Goal: Task Accomplishment & Management: Use online tool/utility

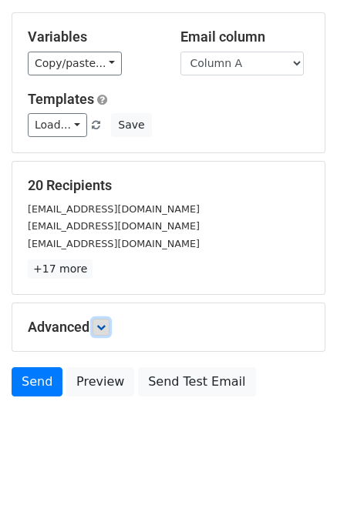
click at [99, 324] on icon at bounding box center [100, 327] width 9 height 9
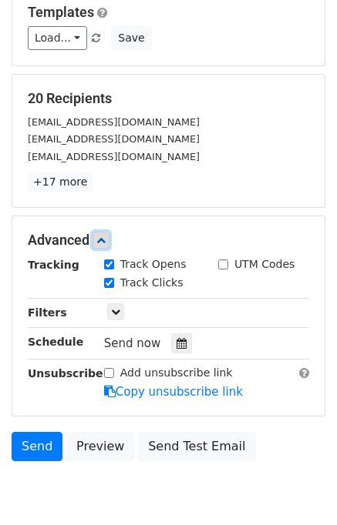
scroll to position [163, 0]
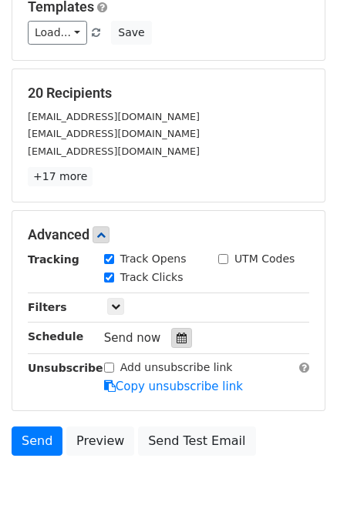
click at [176, 334] on icon at bounding box center [181, 338] width 10 height 11
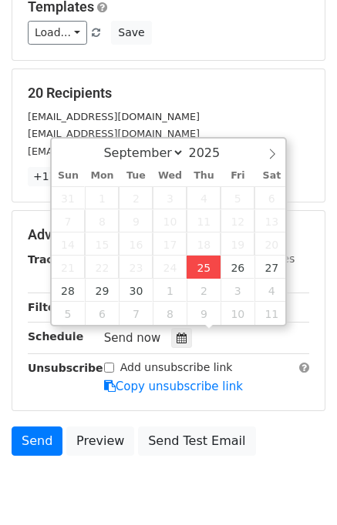
type input "2025-09-25 12:23"
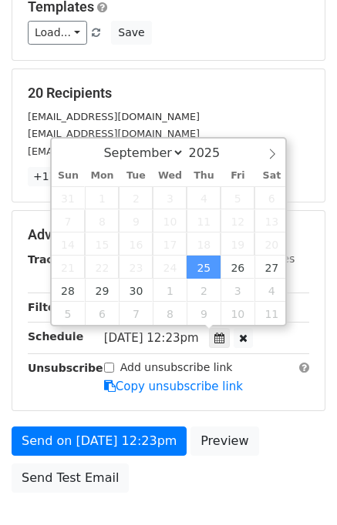
type input "23"
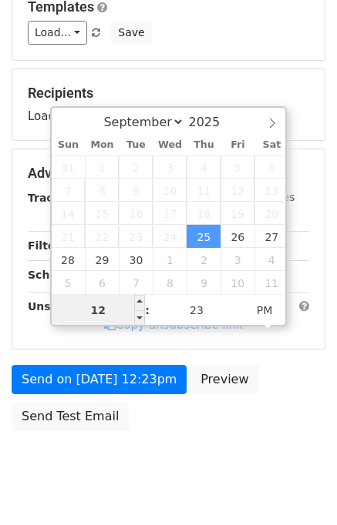
type input "2"
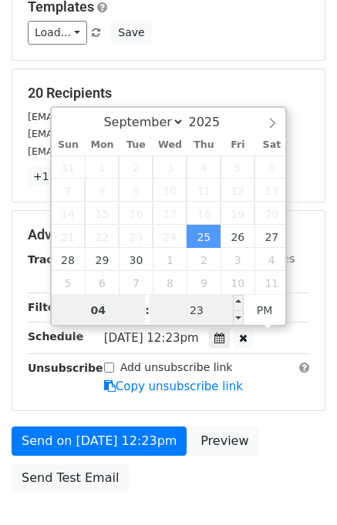
type input "04"
type input "2025-09-25 16:23"
click at [163, 315] on input "23" at bounding box center [196, 310] width 94 height 31
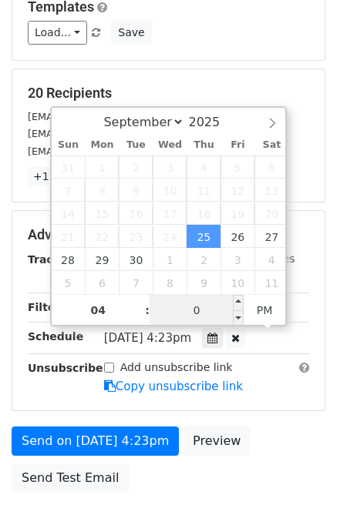
type input "00"
type input "2025-09-25 16:00"
click at [280, 417] on form "Variables Copy/paste... {{Column A}} Email column Column A Templates Load... No…" at bounding box center [169, 210] width 314 height 581
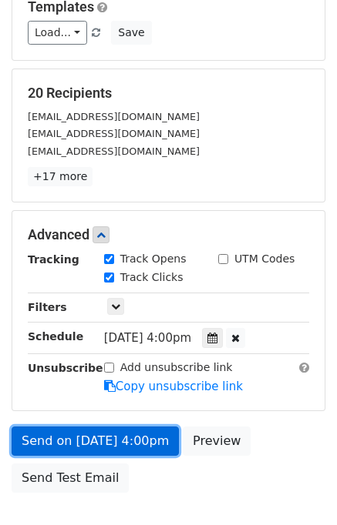
click at [121, 441] on link "Send on Sep 25 at 4:00pm" at bounding box center [95, 441] width 167 height 29
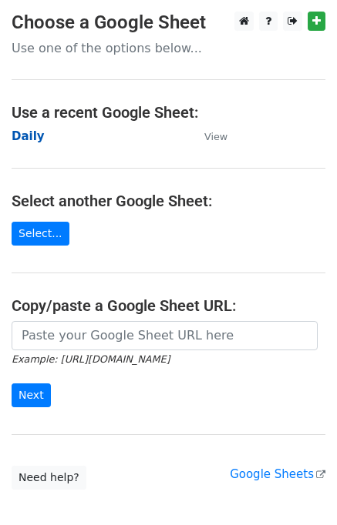
click at [33, 136] on strong "Daily" at bounding box center [28, 136] width 33 height 14
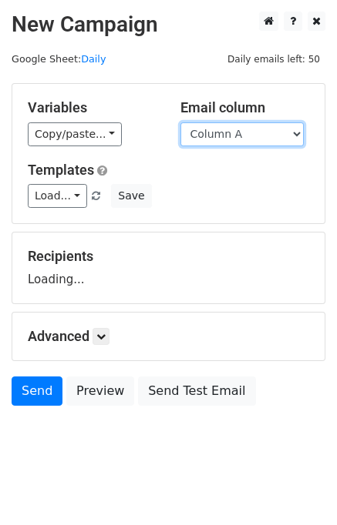
click at [243, 135] on select "Column A Column B" at bounding box center [241, 134] width 123 height 24
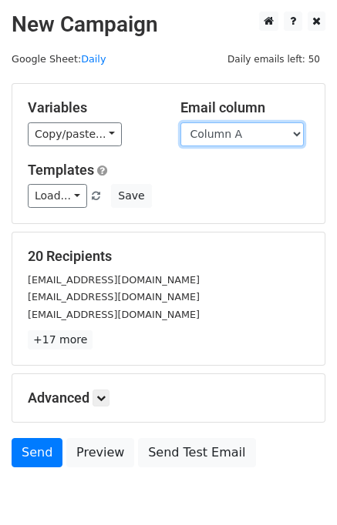
click at [238, 137] on select "Column A Column B" at bounding box center [241, 134] width 123 height 24
select select "Column B"
click at [180, 122] on select "Column A Column B" at bounding box center [241, 134] width 123 height 24
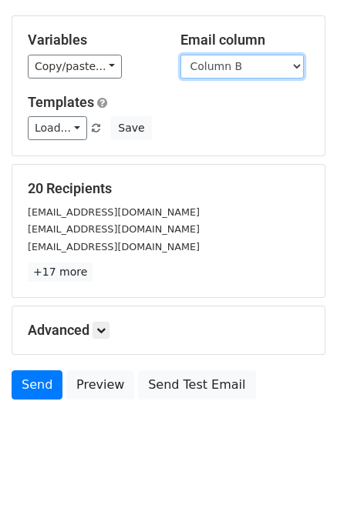
scroll to position [71, 0]
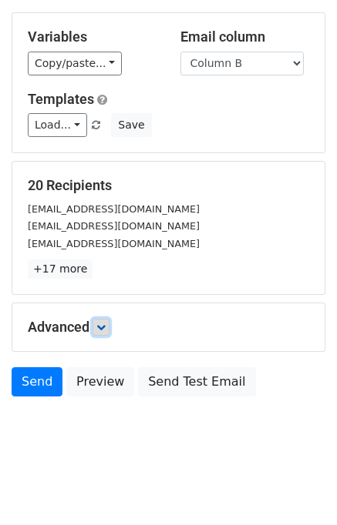
click at [109, 323] on link at bounding box center [100, 327] width 17 height 17
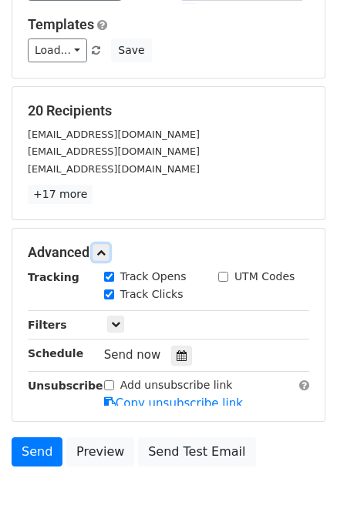
scroll to position [187, 0]
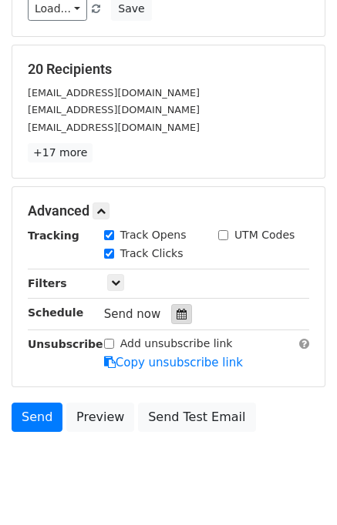
click at [176, 309] on icon at bounding box center [181, 314] width 10 height 11
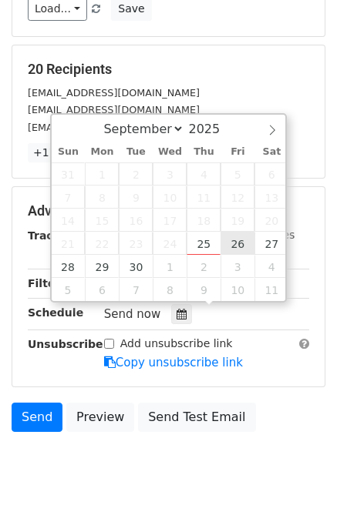
type input "[DATE] 12:00"
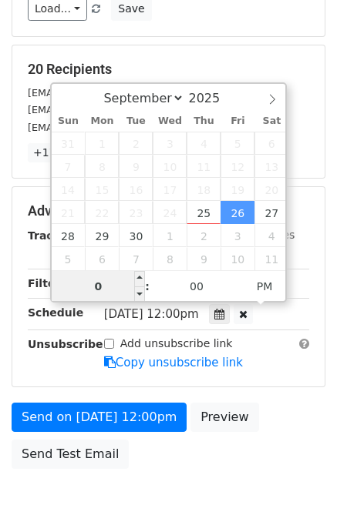
type input "05"
type input "[DATE] 17:00"
click at [300, 403] on div "Send on [DATE] 12:00pm Preview Send Test Email" at bounding box center [168, 440] width 337 height 74
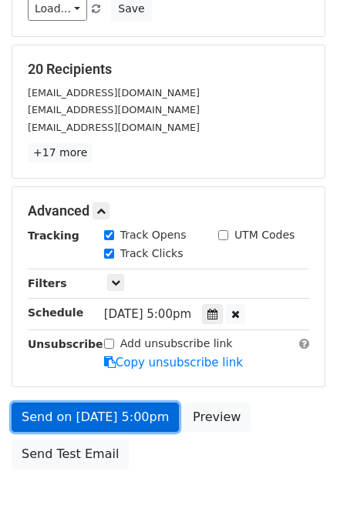
click at [146, 409] on link "Send on [DATE] 5:00pm" at bounding box center [95, 417] width 167 height 29
